Goal: Information Seeking & Learning: Learn about a topic

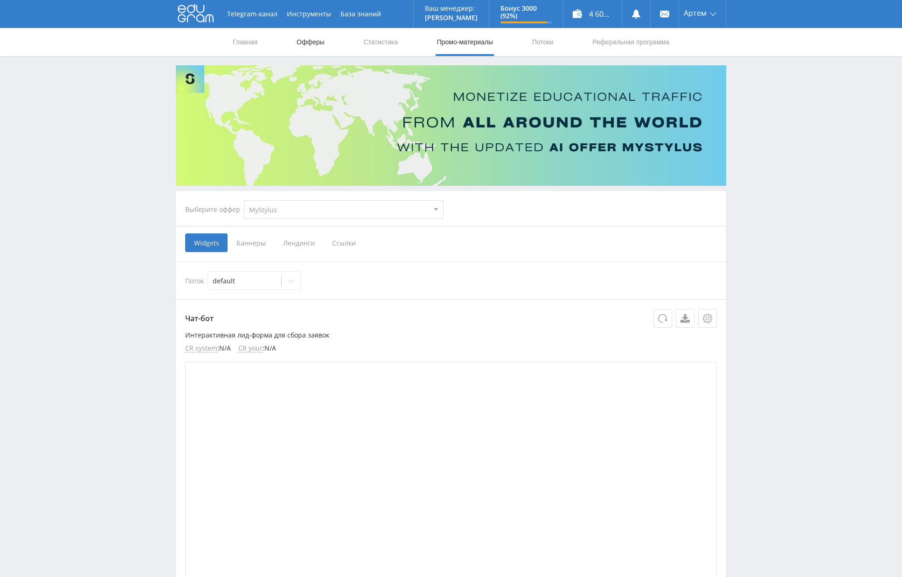
click at [312, 45] on link "Офферы" at bounding box center [311, 42] width 30 height 28
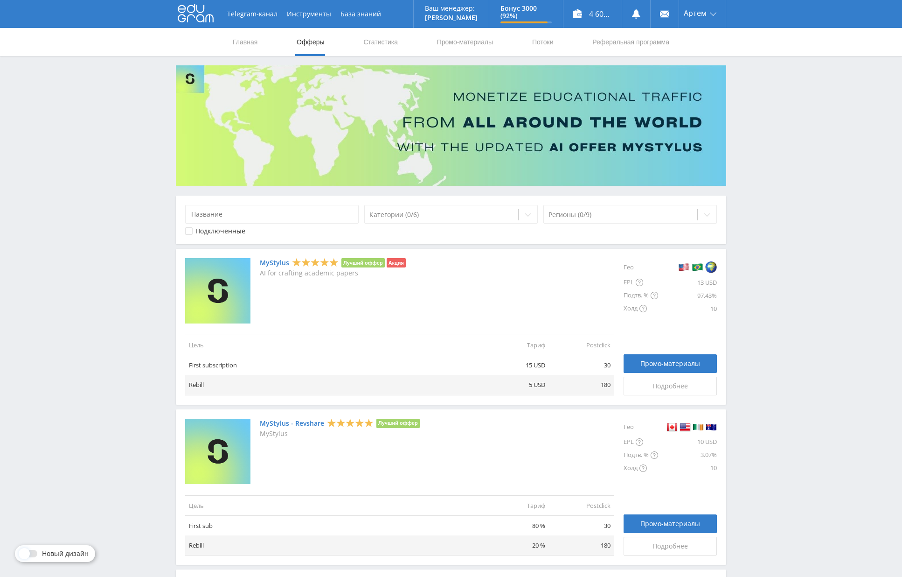
click at [270, 262] on link "MyStylus" at bounding box center [274, 262] width 29 height 7
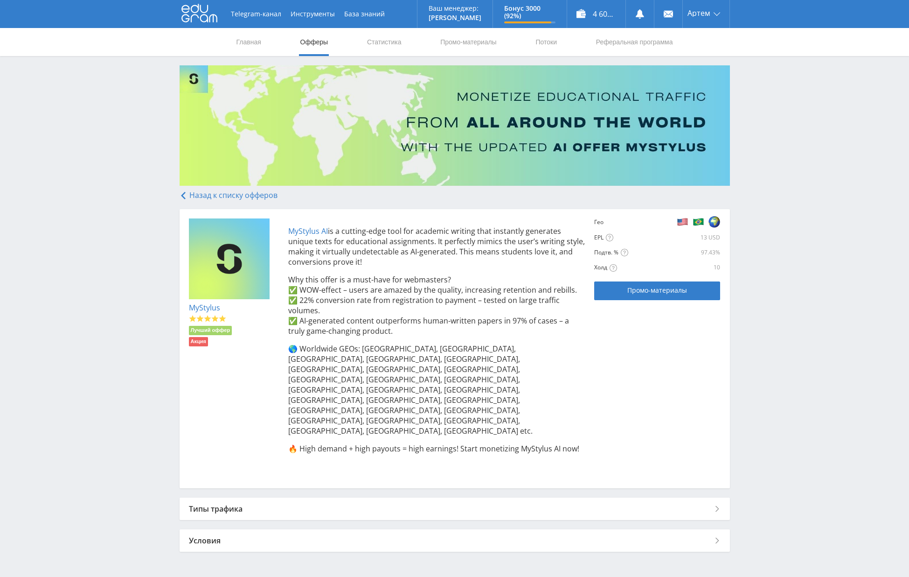
click at [330, 497] on div "Типы трафика" at bounding box center [455, 508] width 551 height 22
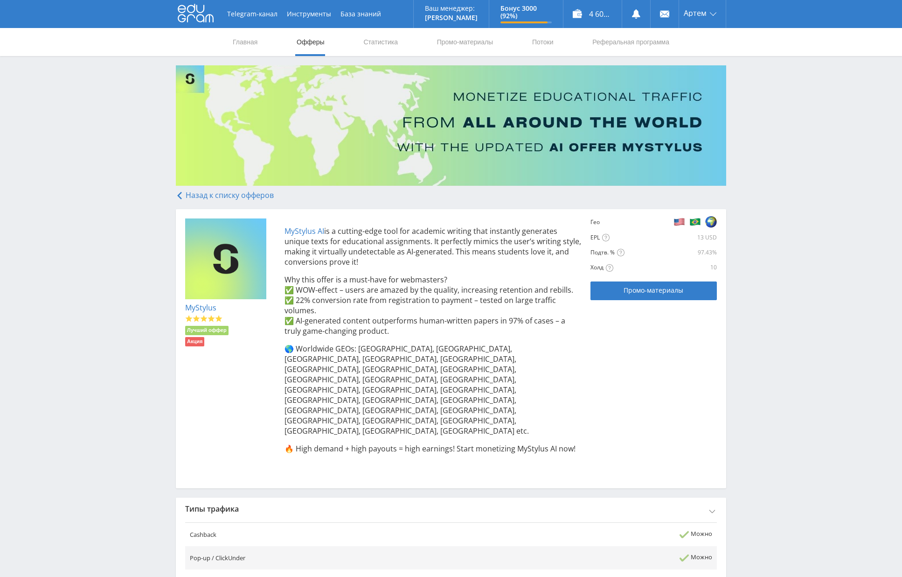
scroll to position [295, 0]
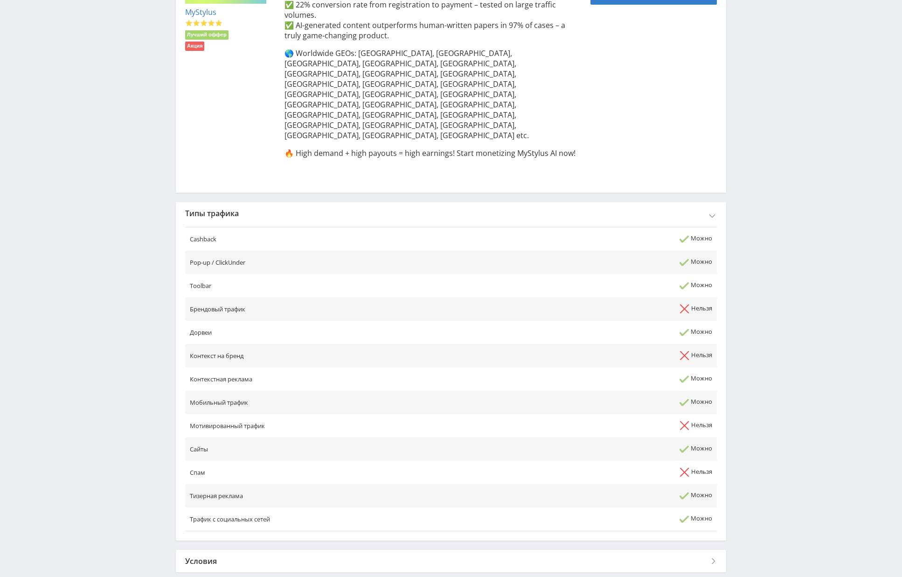
click at [305, 496] on div "Назад к списку офферов MyStylus Лучший оффер Акция MyStylus AI is a cutting-edg…" at bounding box center [451, 236] width 551 height 682
click at [304, 550] on div "Условия" at bounding box center [451, 561] width 551 height 22
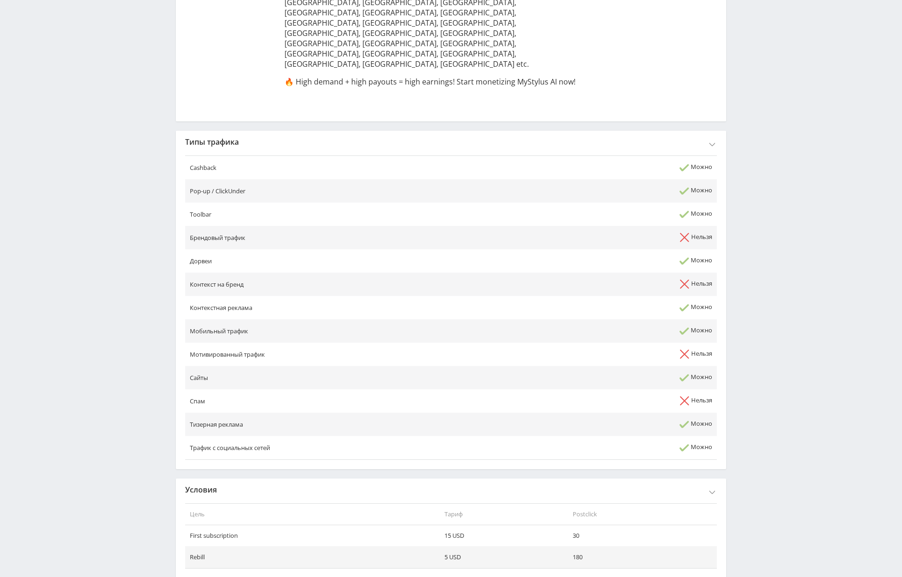
scroll to position [372, 0]
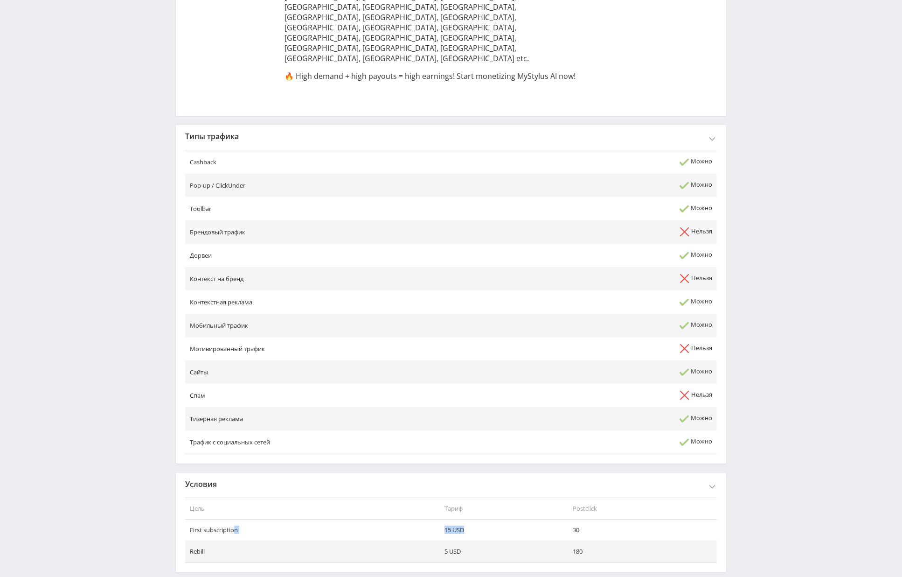
drag, startPoint x: 236, startPoint y: 480, endPoint x: 463, endPoint y: 484, distance: 227.3
click at [461, 519] on tr "First subscription 15 USD 30" at bounding box center [451, 529] width 532 height 21
click at [472, 519] on td "15 USD" at bounding box center [504, 529] width 128 height 21
